Goal: Task Accomplishment & Management: Manage account settings

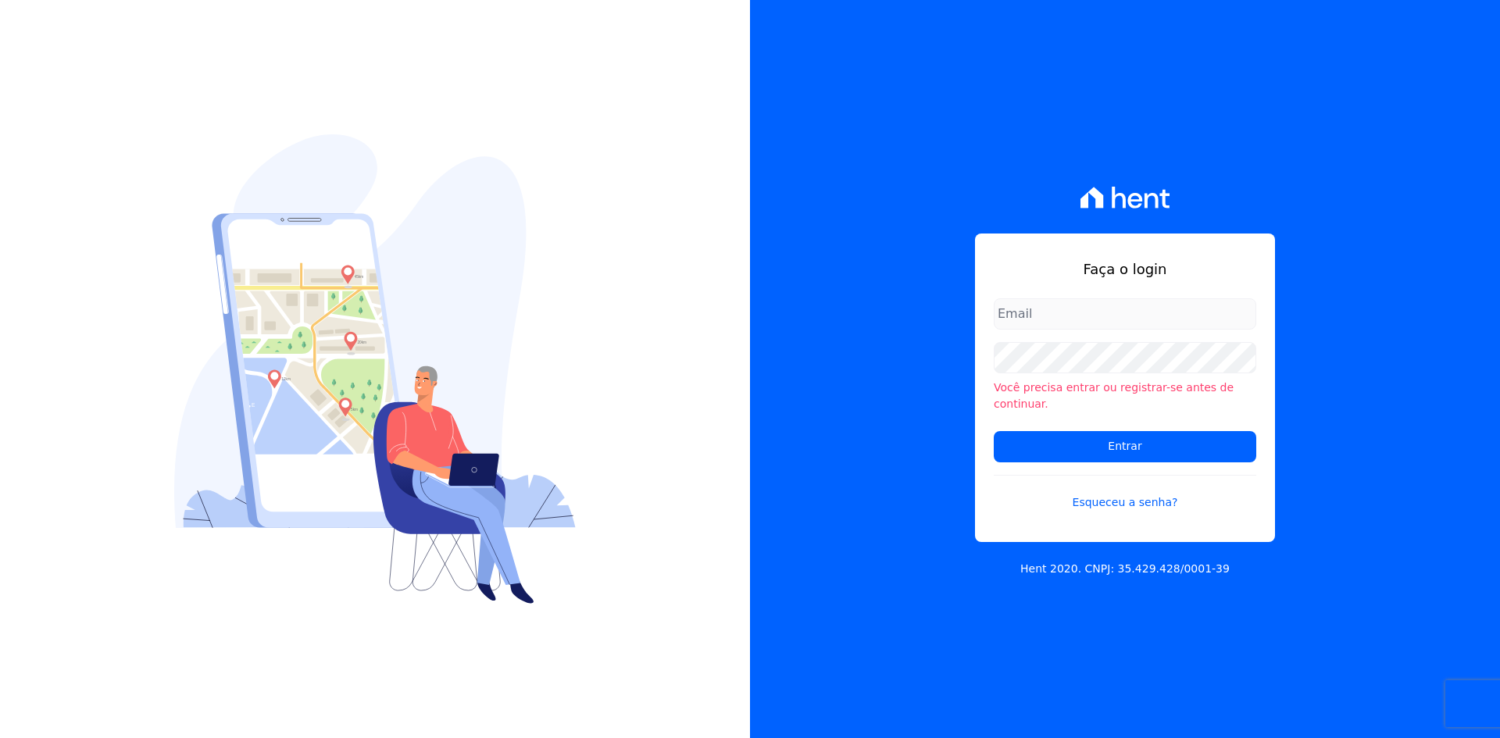
type input "[PERSON_NAME][EMAIL_ADDRESS][DOMAIN_NAME]"
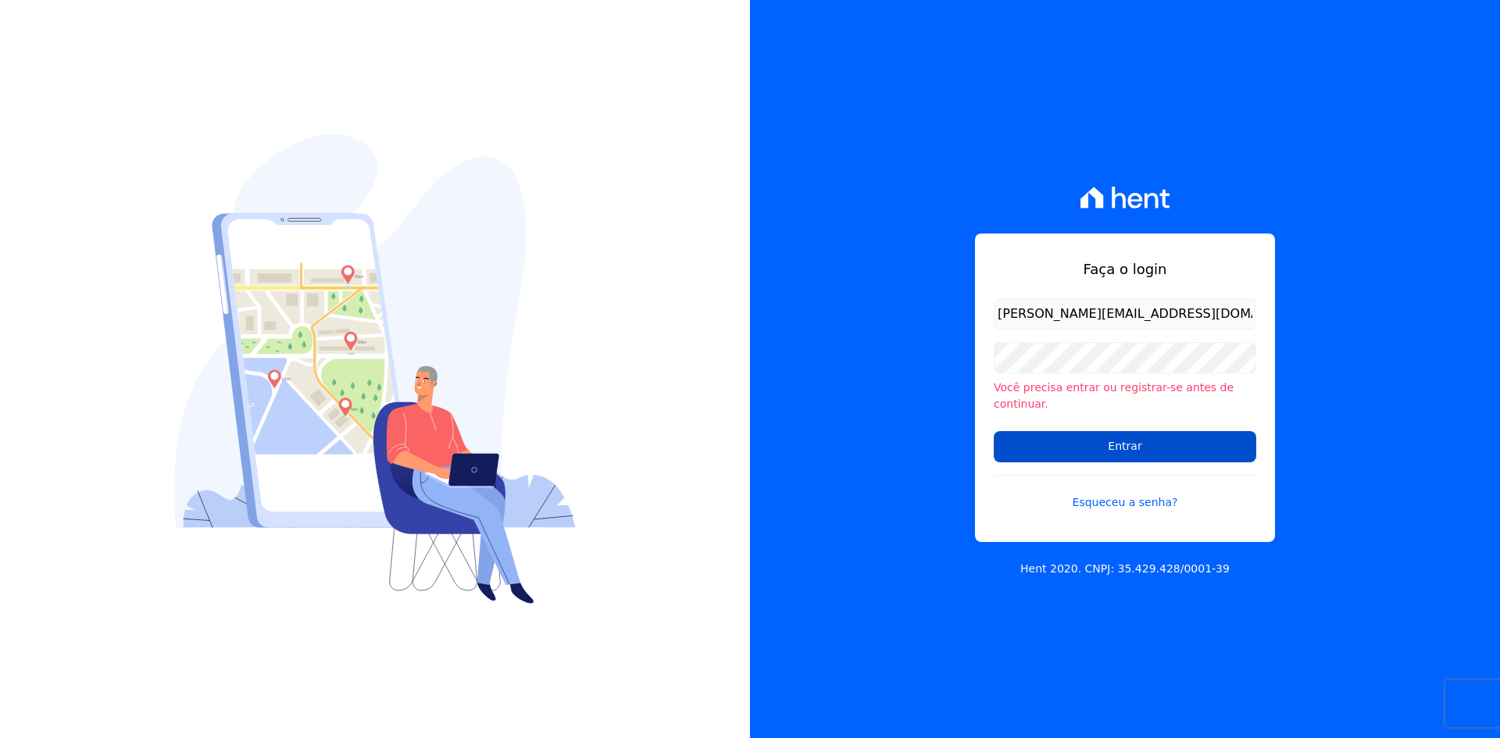
click at [1054, 433] on input "Entrar" at bounding box center [1124, 446] width 262 height 31
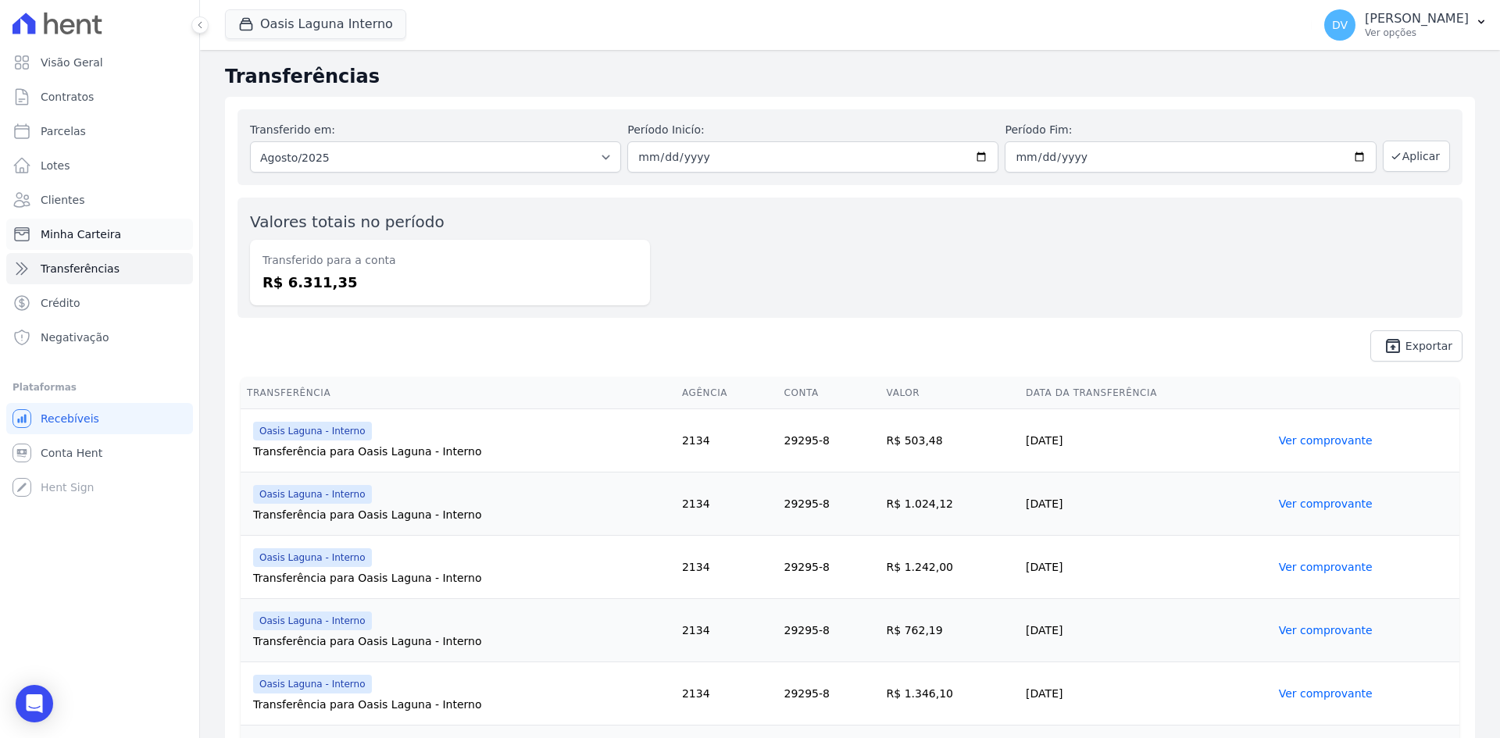
click at [91, 236] on span "Minha Carteira" at bounding box center [81, 234] width 80 height 16
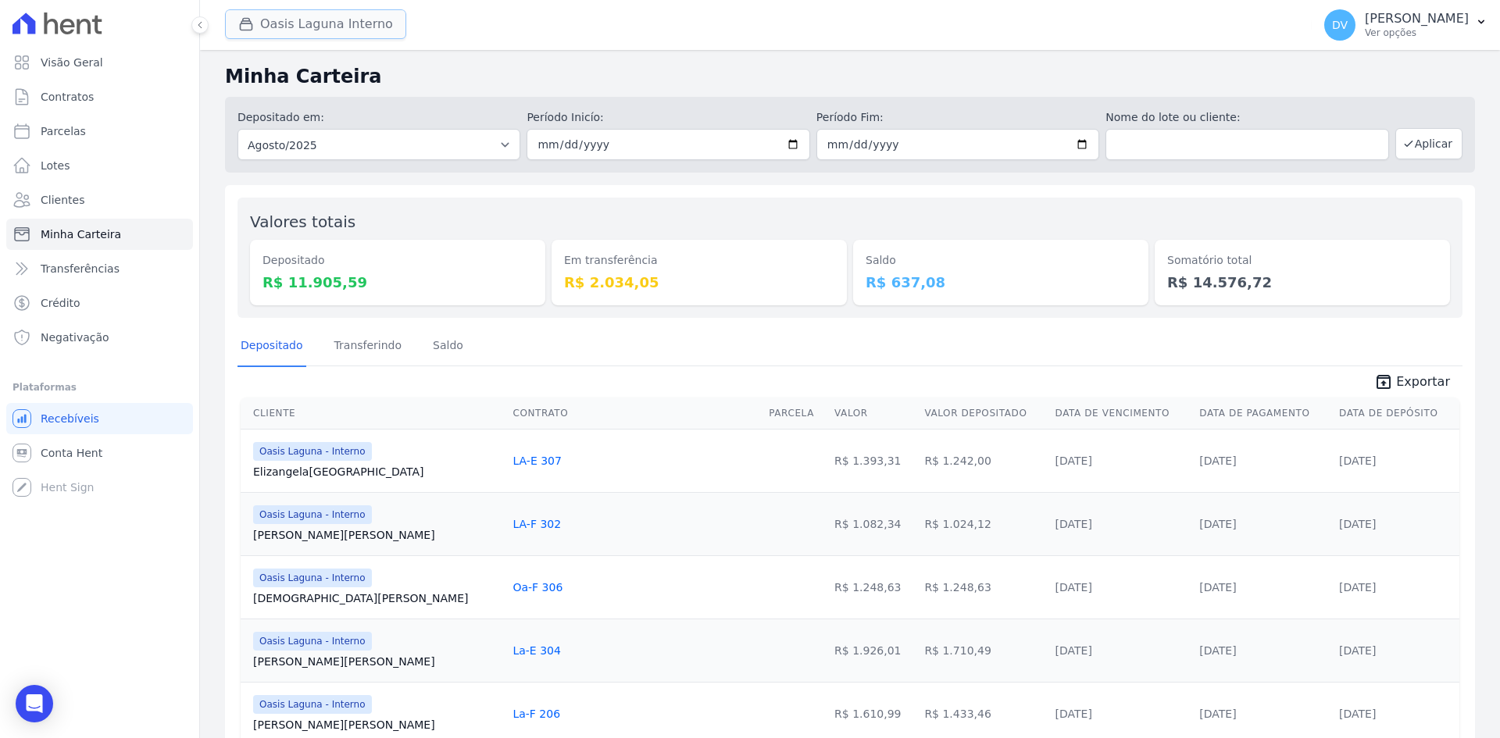
click at [301, 27] on button "Oasis Laguna Interno" at bounding box center [315, 24] width 181 height 30
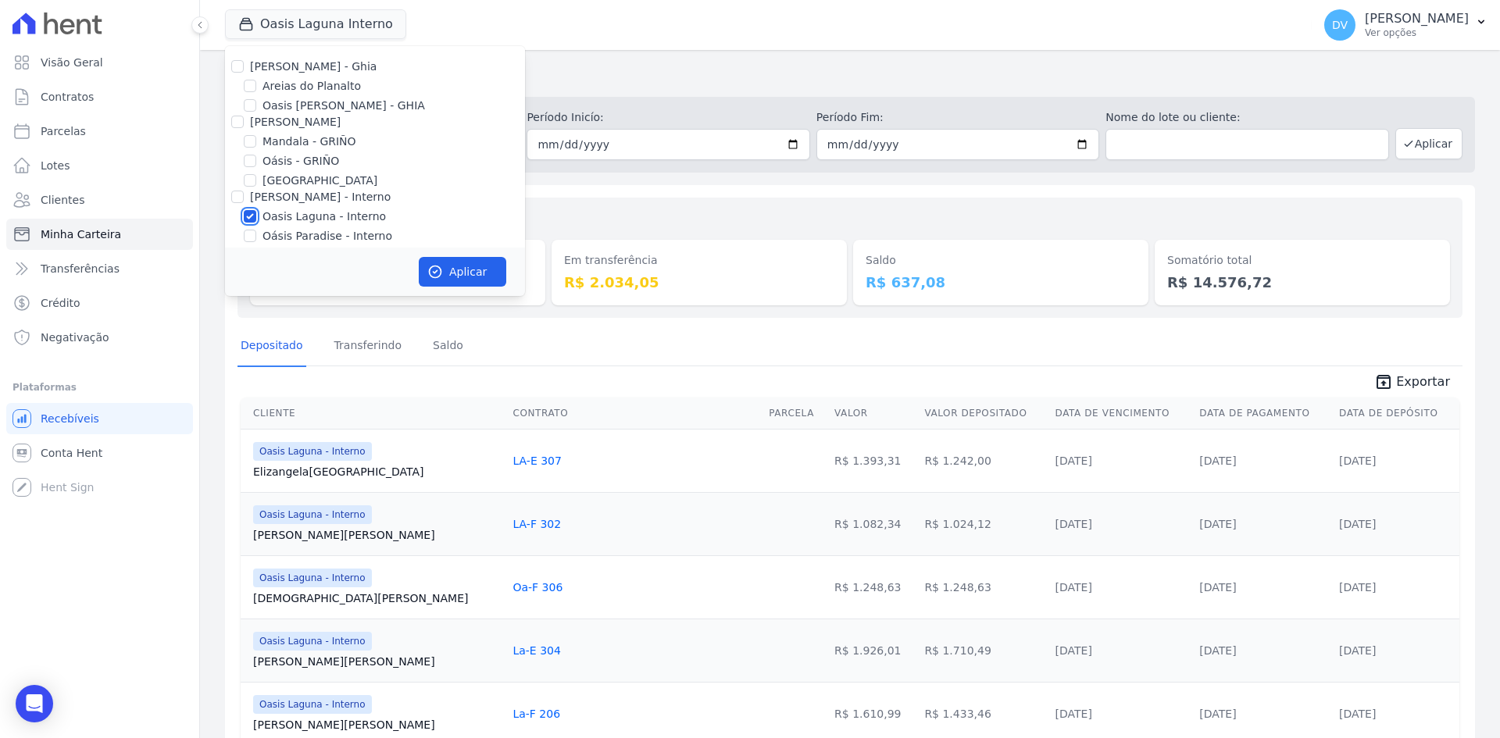
click at [249, 214] on input "Oasis Laguna - Interno" at bounding box center [250, 216] width 12 height 12
checkbox input "false"
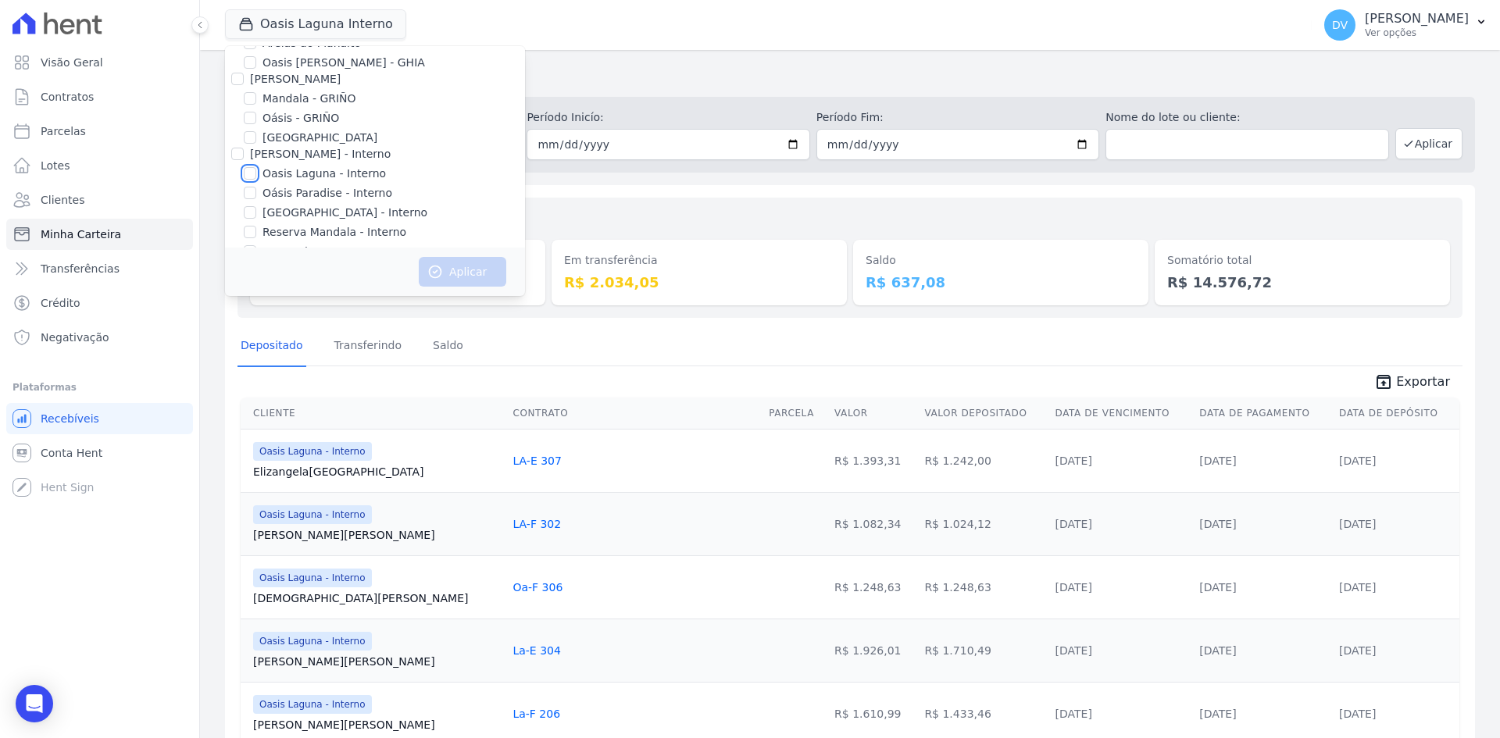
scroll to position [78, 0]
click at [248, 177] on input "[GEOGRAPHIC_DATA] - Interno" at bounding box center [250, 177] width 12 height 12
checkbox input "true"
click at [472, 269] on button "Aplicar" at bounding box center [462, 272] width 87 height 30
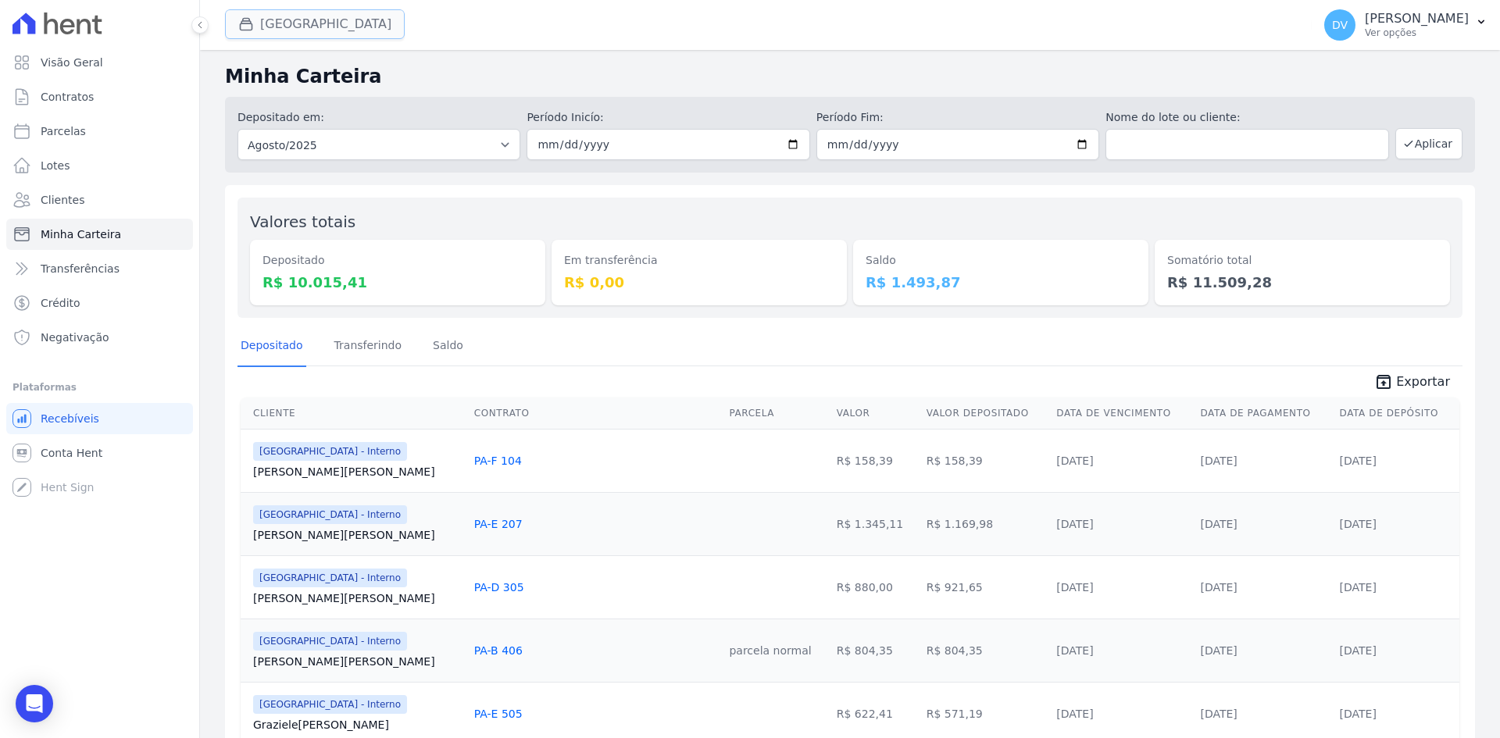
click at [306, 16] on button "[GEOGRAPHIC_DATA]" at bounding box center [315, 24] width 180 height 30
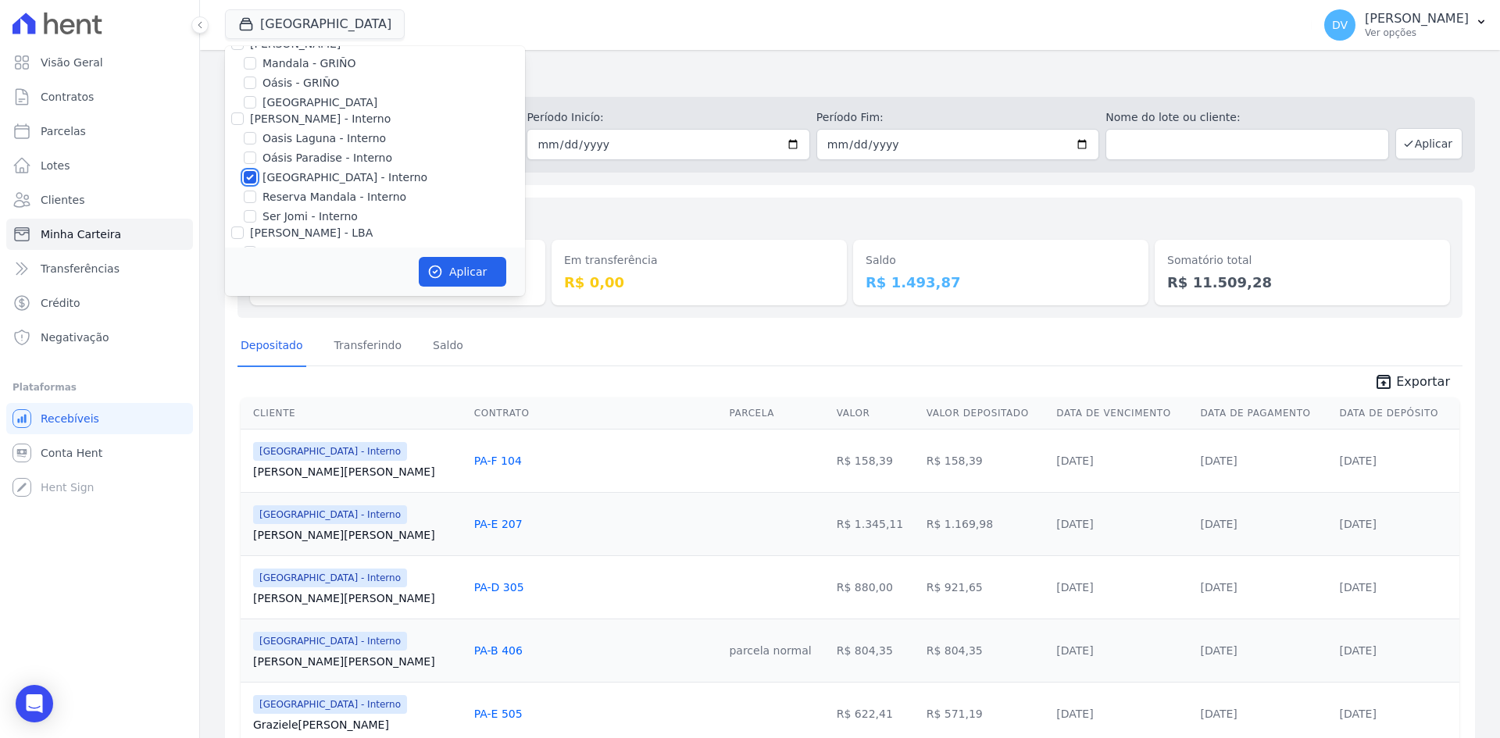
click at [248, 178] on input "[GEOGRAPHIC_DATA] - Interno" at bounding box center [250, 177] width 12 height 12
checkbox input "false"
click at [249, 194] on input "Reserva Mandala - Interno" at bounding box center [250, 197] width 12 height 12
checkbox input "true"
click at [483, 273] on button "Aplicar" at bounding box center [462, 272] width 87 height 30
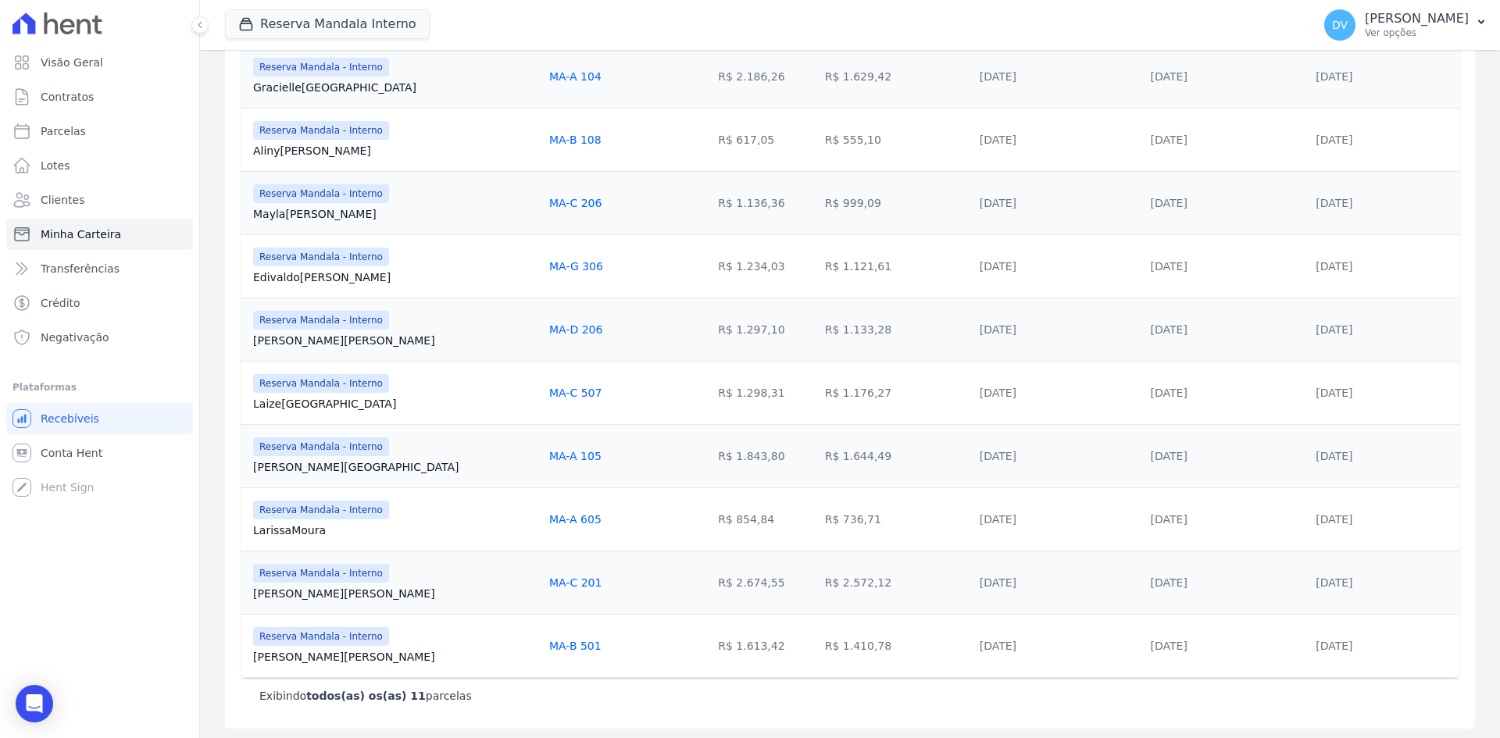
scroll to position [451, 0]
